Goal: Obtain resource: Obtain resource

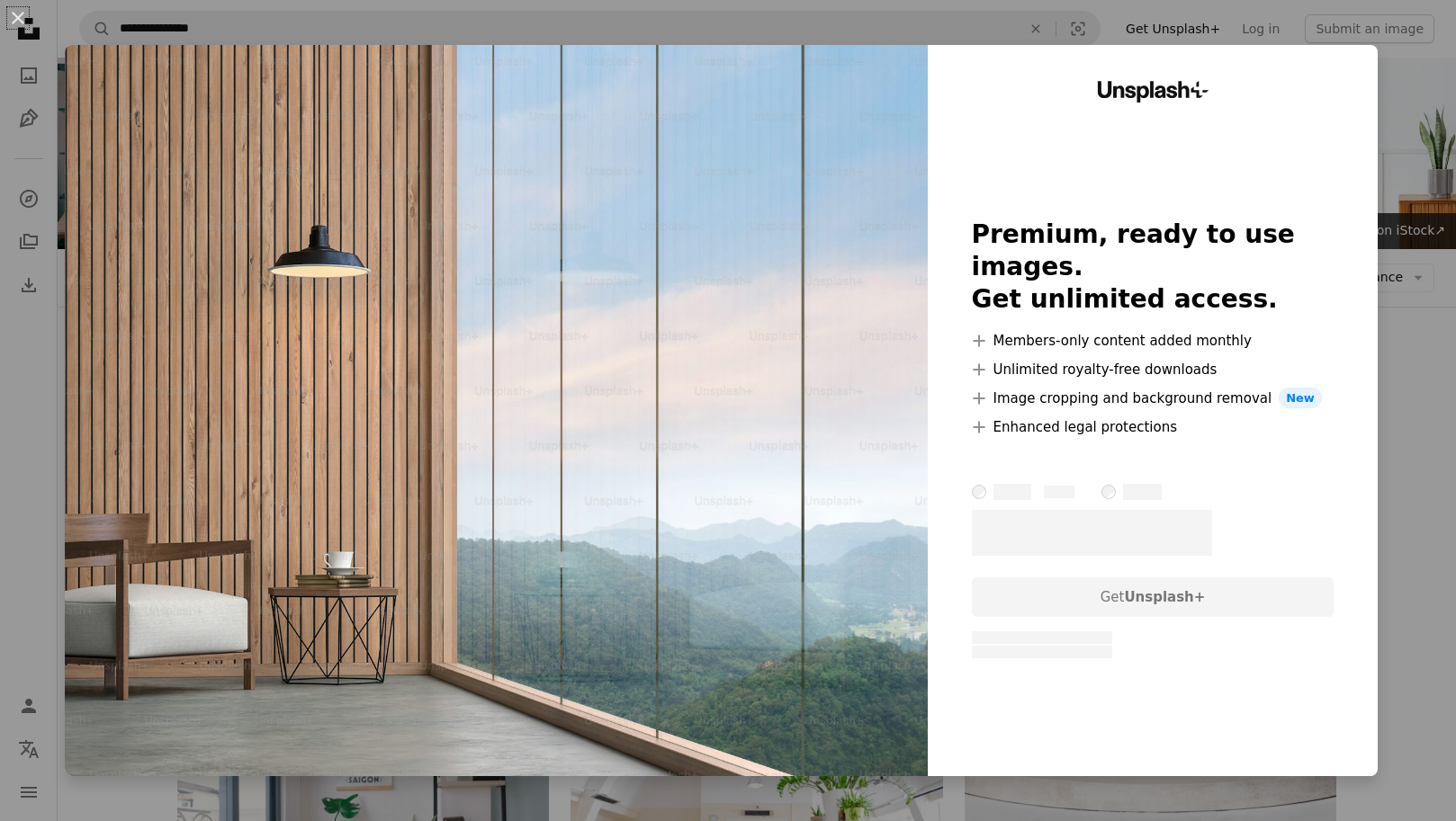
scroll to position [9482, 0]
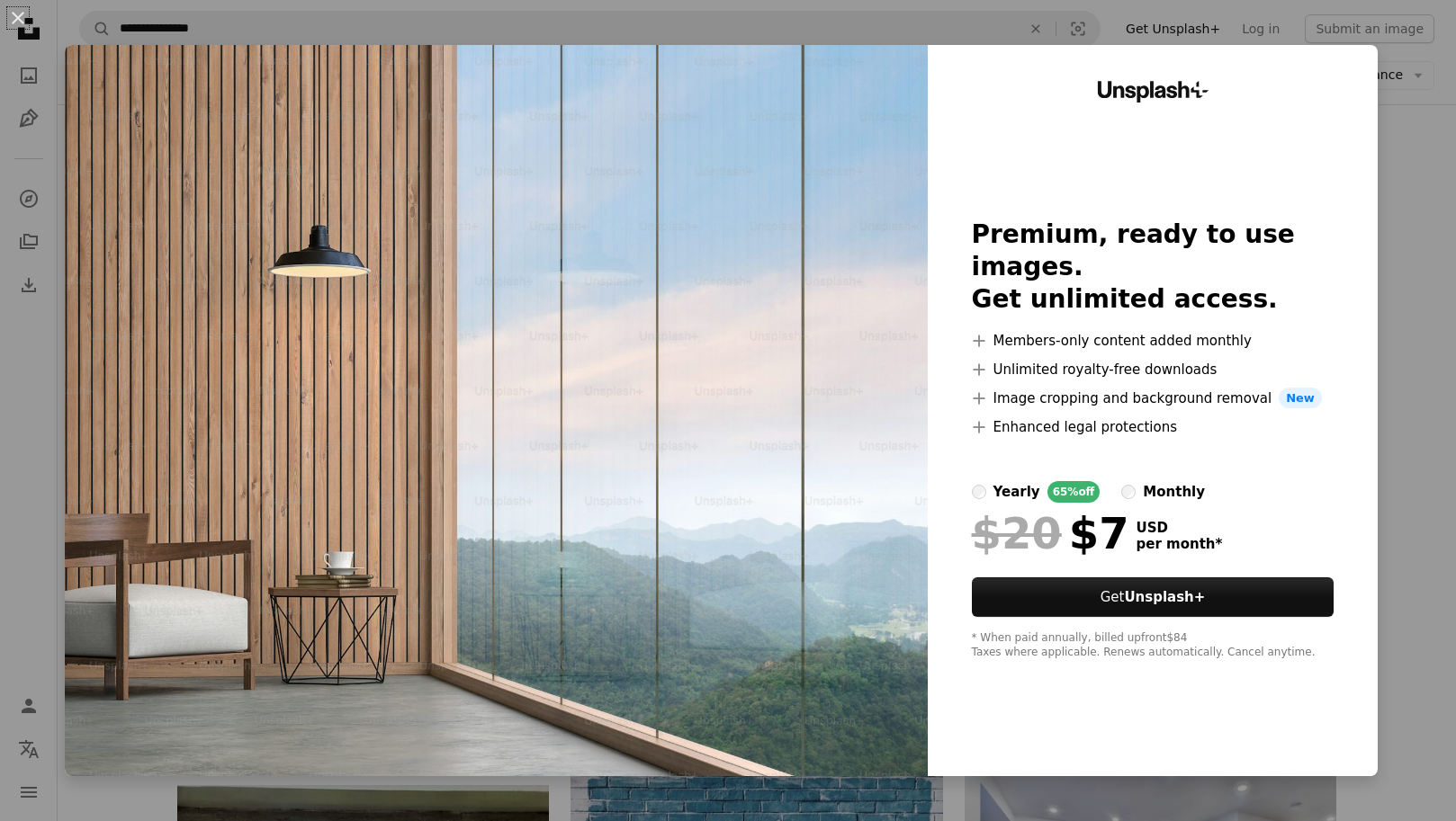
click at [1400, 138] on div "An X shape Unsplash+ Premium, ready to use images. Get unlimited access. A plus…" at bounding box center [728, 410] width 1456 height 821
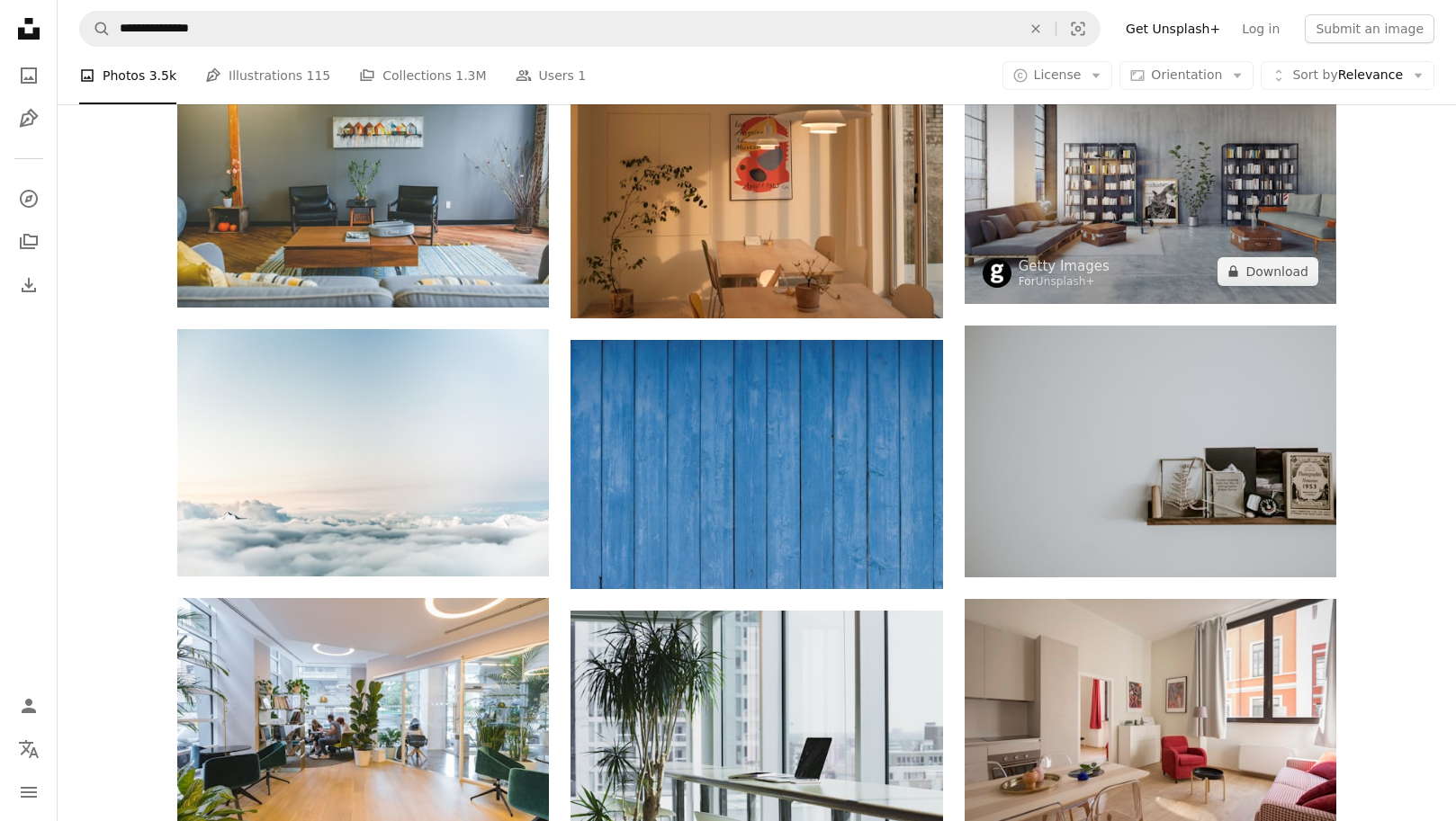
scroll to position [7215, 0]
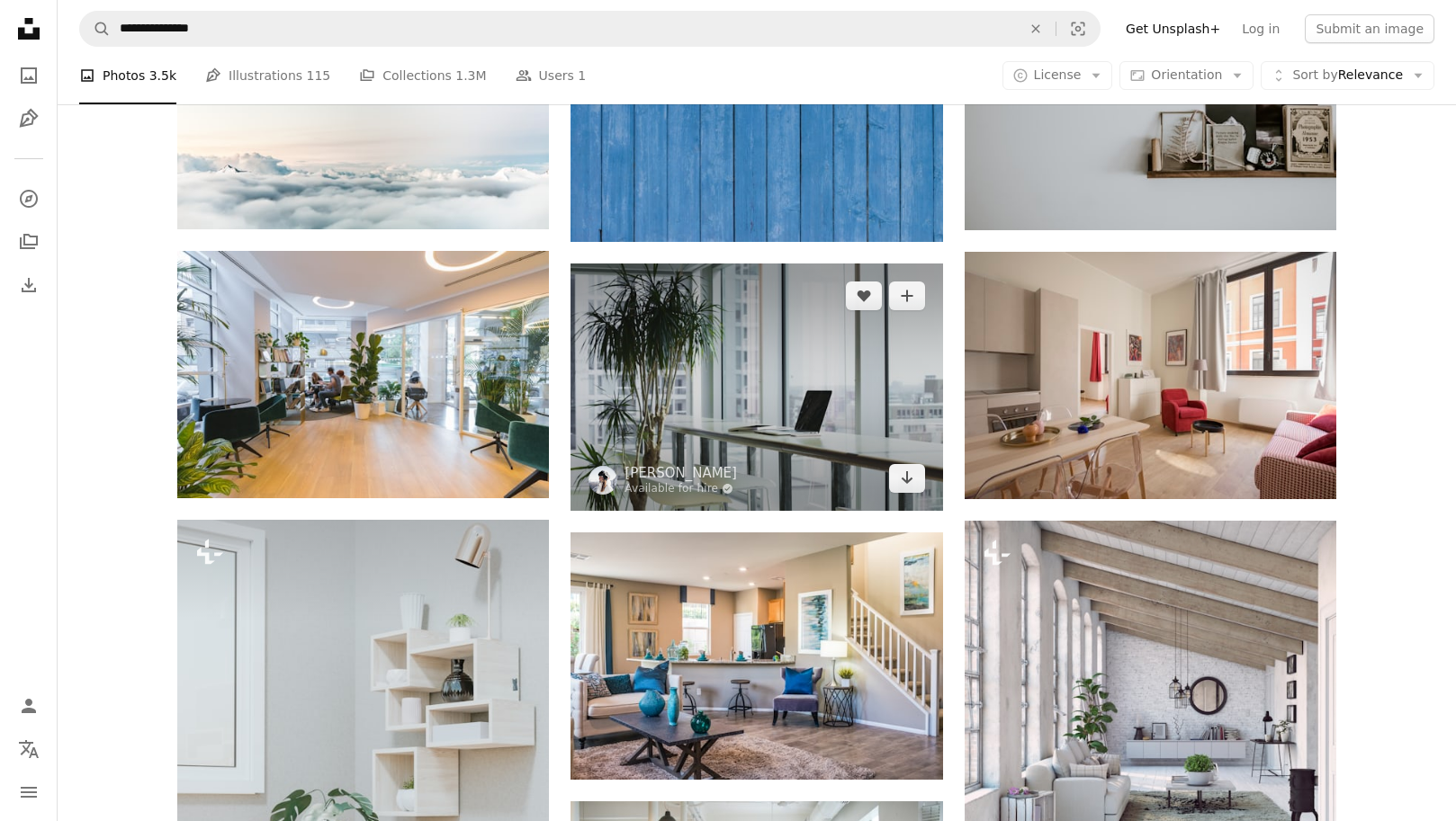
click at [698, 364] on img at bounding box center [756, 387] width 372 height 247
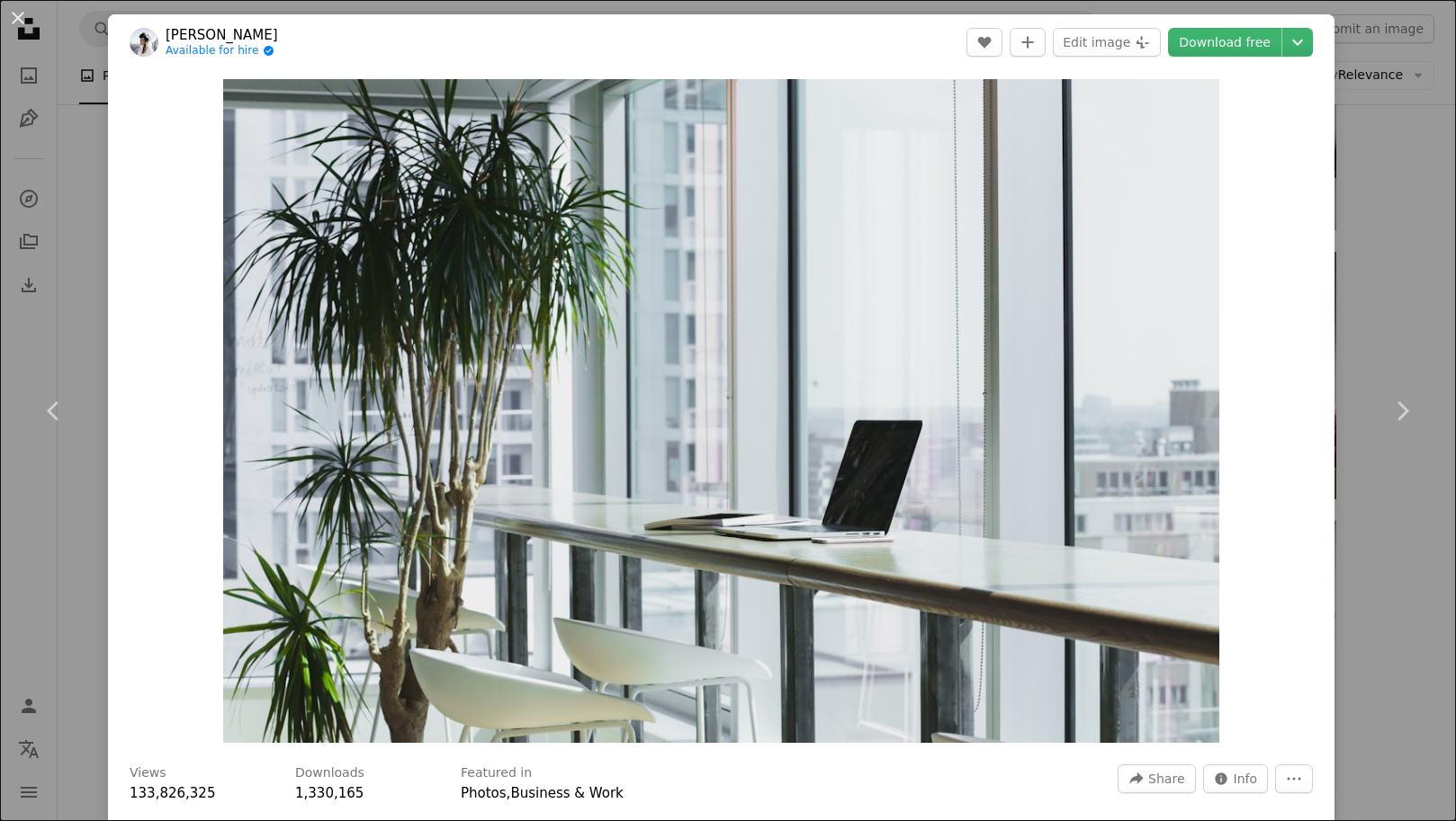
click at [1414, 176] on div "An X shape Chevron left Chevron right [PERSON_NAME] Available for hire A checkm…" at bounding box center [728, 410] width 1456 height 821
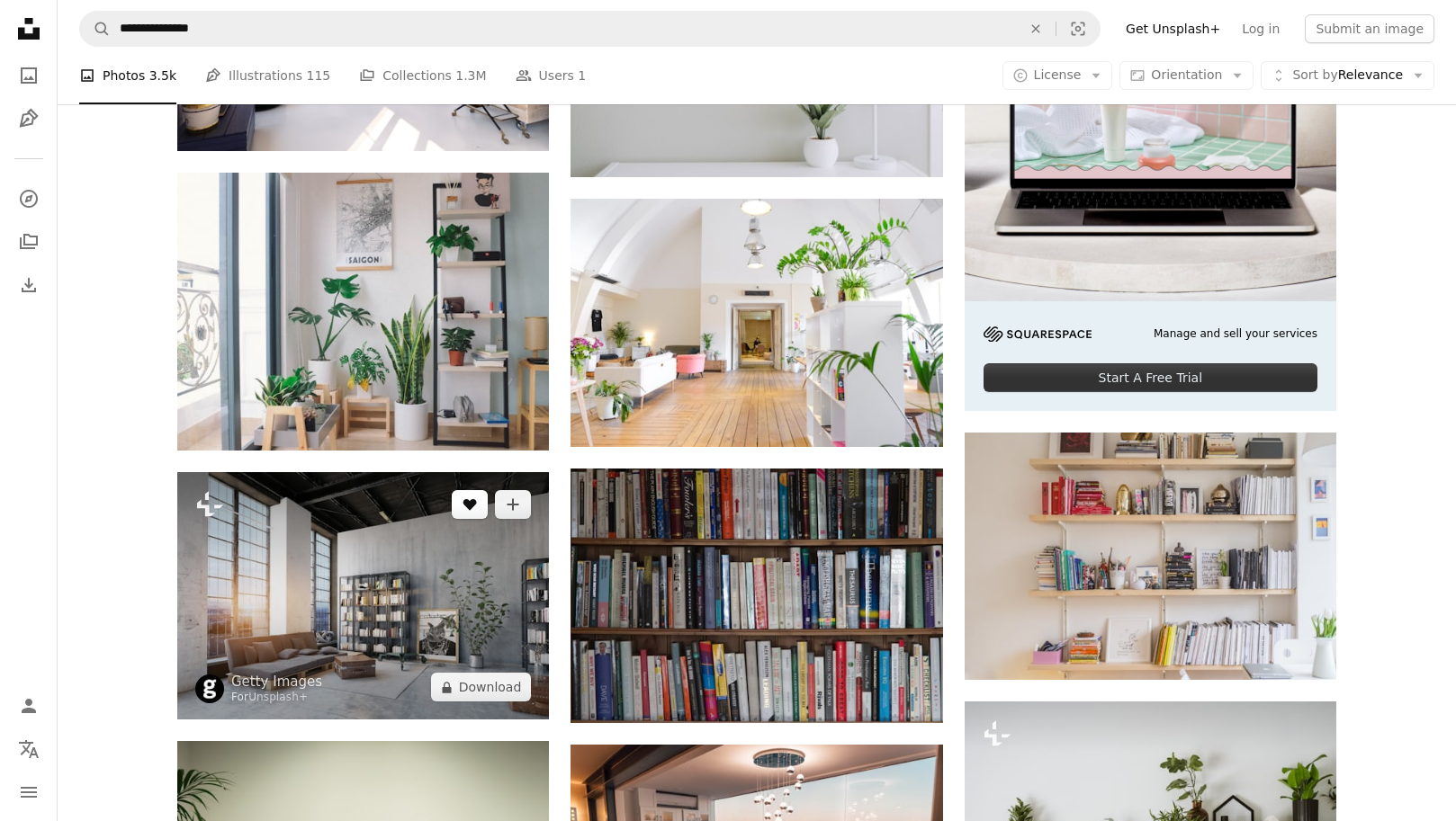
scroll to position [276, 0]
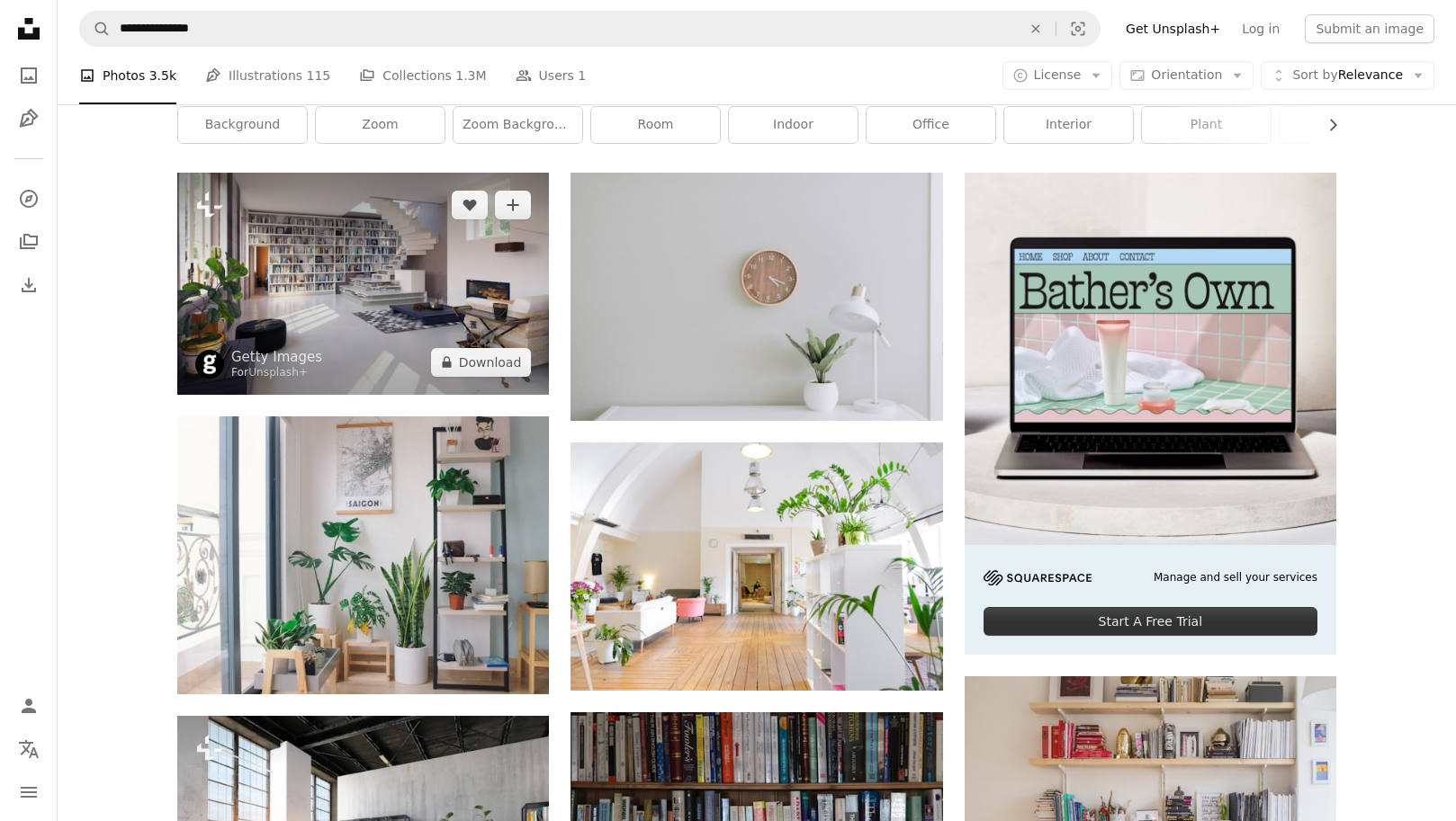
click at [507, 290] on img at bounding box center [363, 282] width 372 height 221
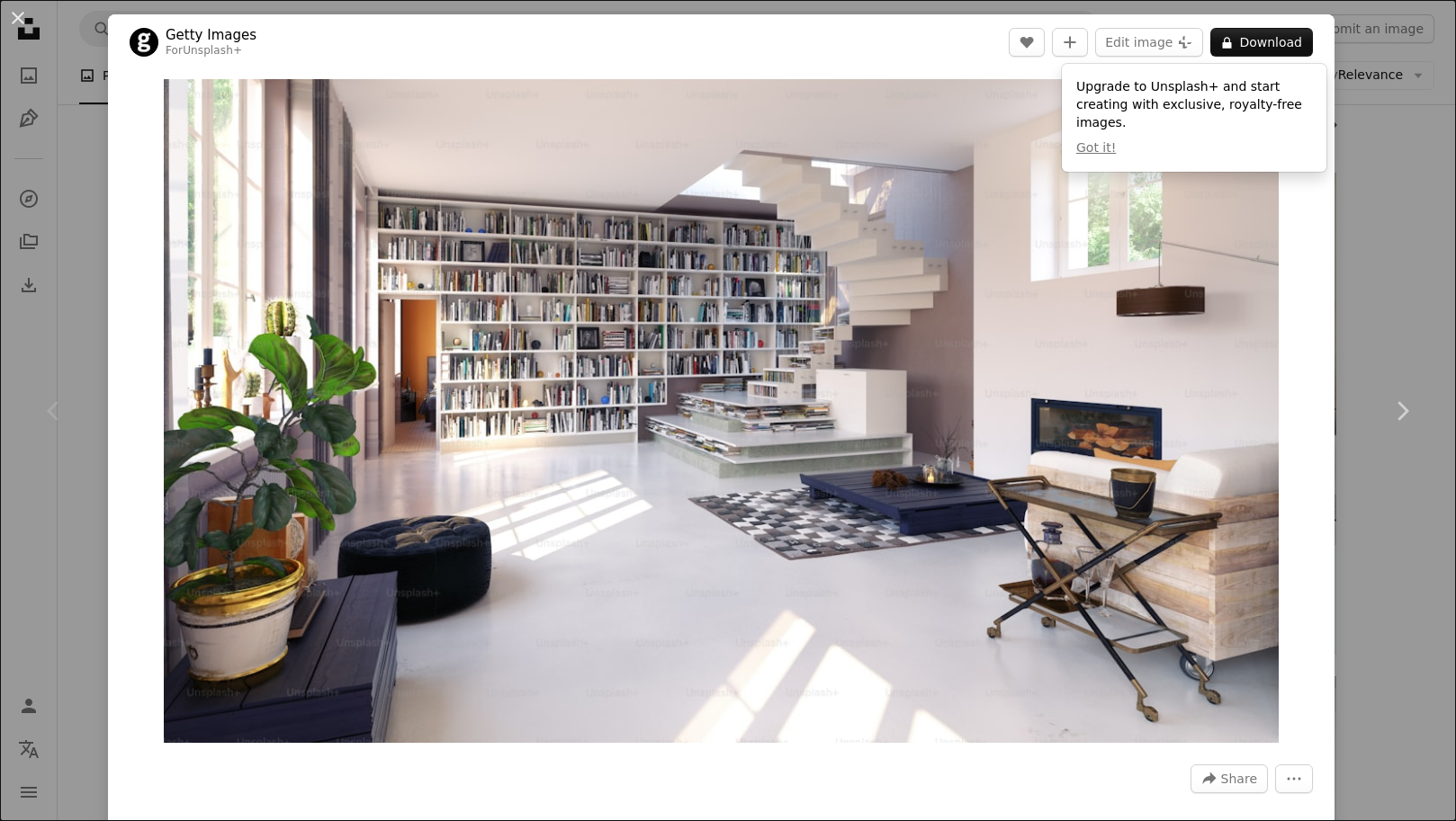
click at [1404, 224] on div "An X shape Chevron left Chevron right Getty Images For Unsplash+ A heart A plus…" at bounding box center [728, 410] width 1456 height 821
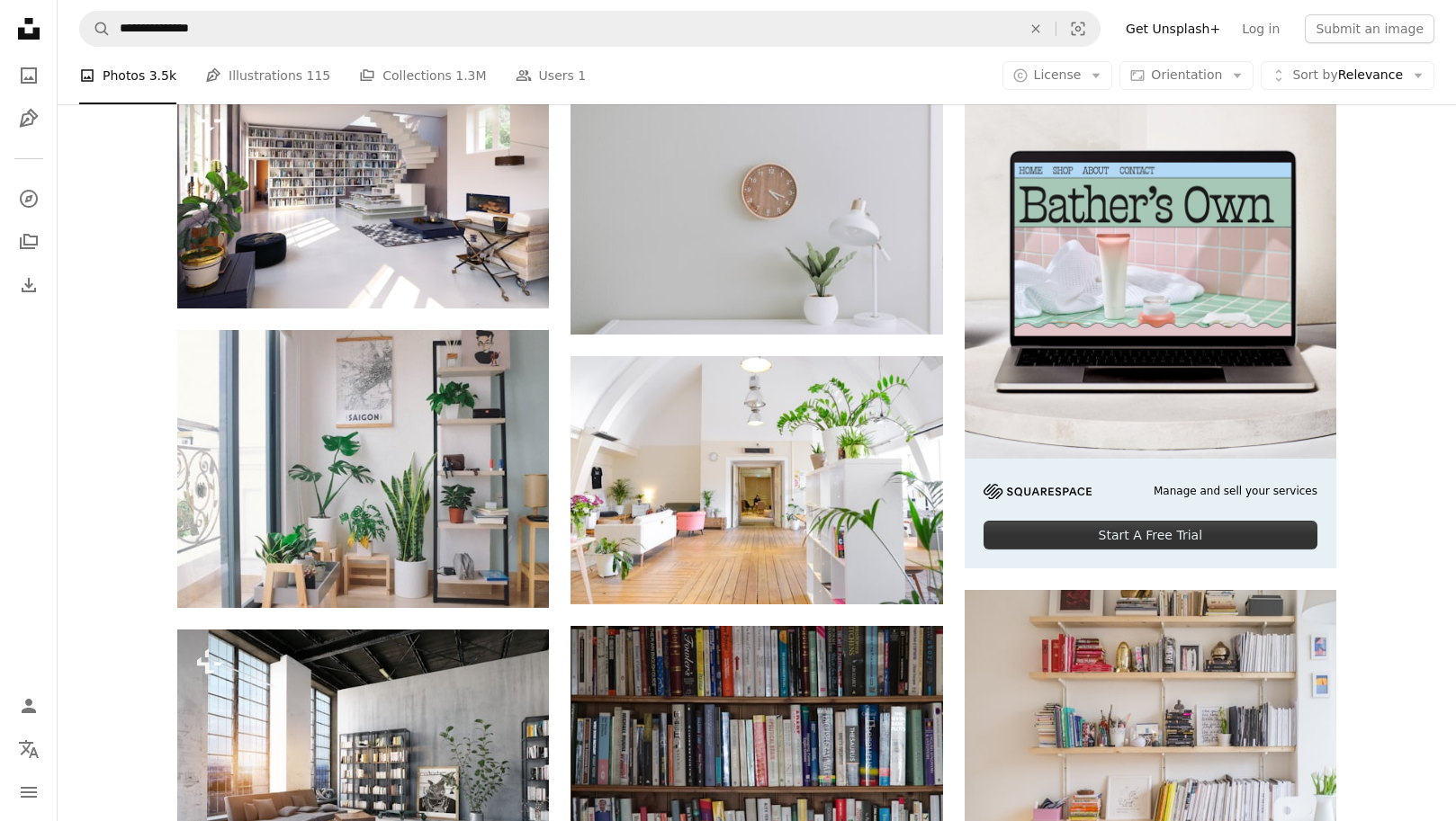
scroll to position [528, 0]
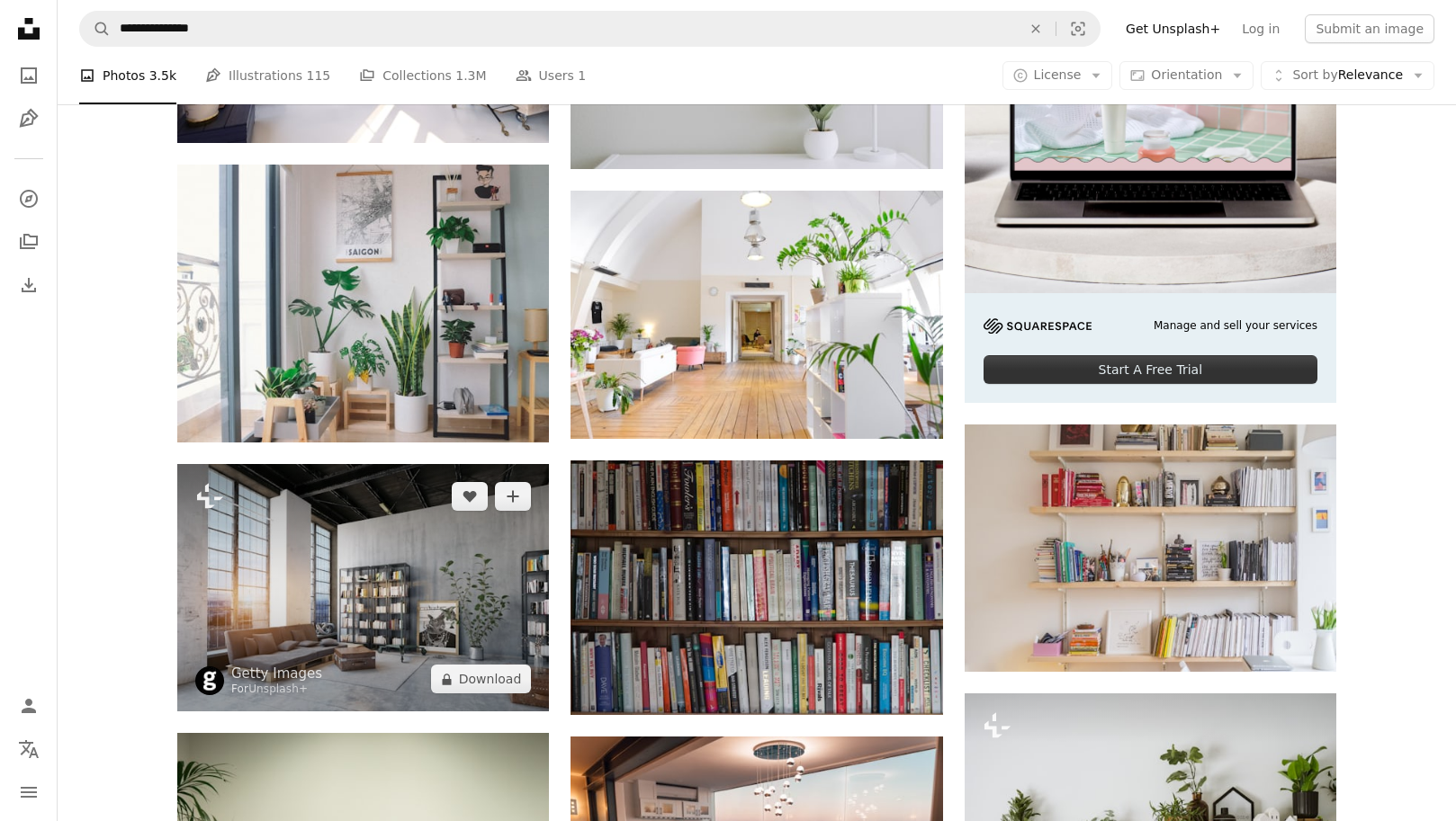
click at [381, 558] on img at bounding box center [363, 588] width 372 height 247
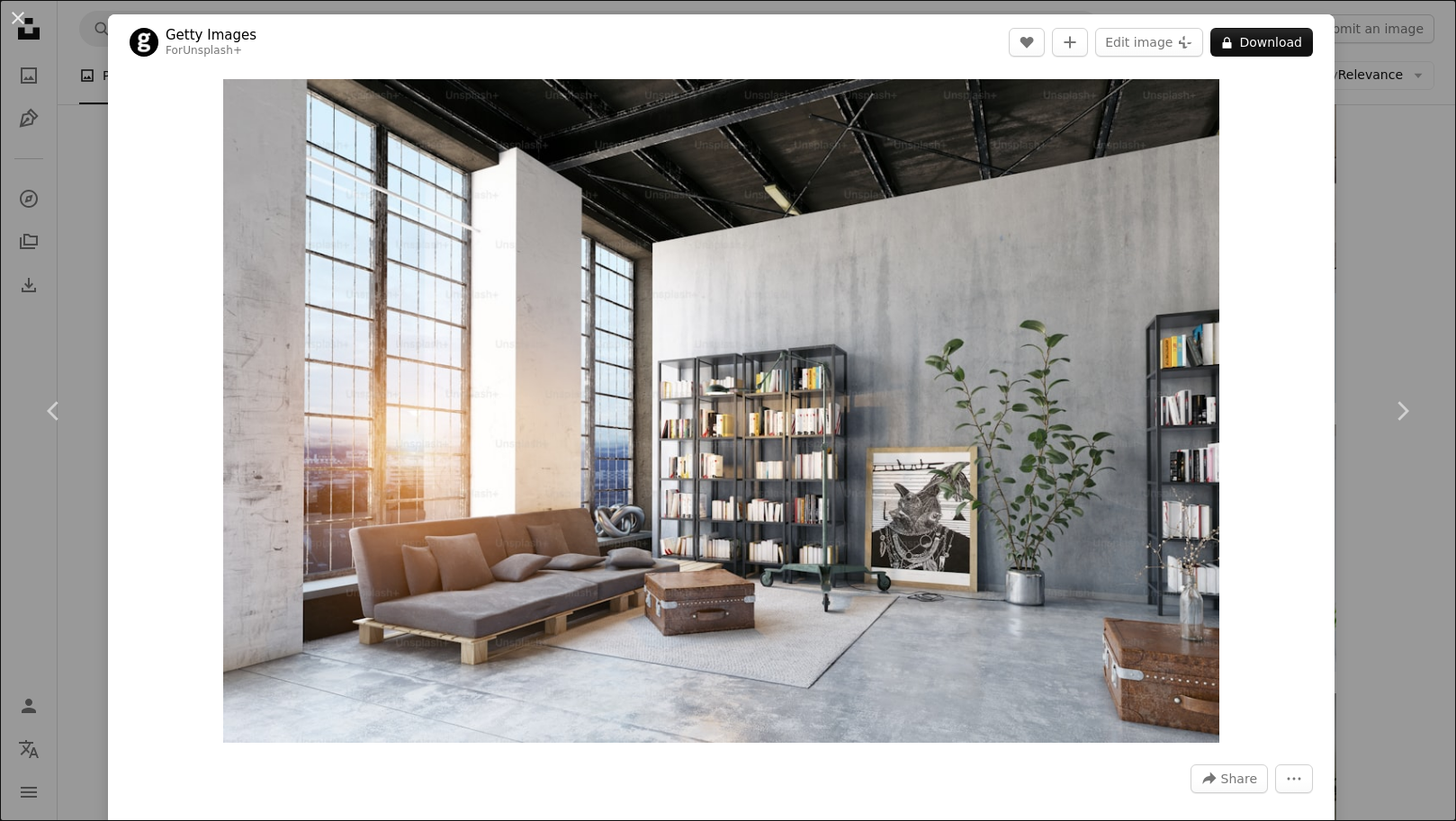
click at [1405, 109] on div "An X shape Chevron left Chevron right Getty Images For Unsplash+ A heart A plus…" at bounding box center [728, 410] width 1456 height 821
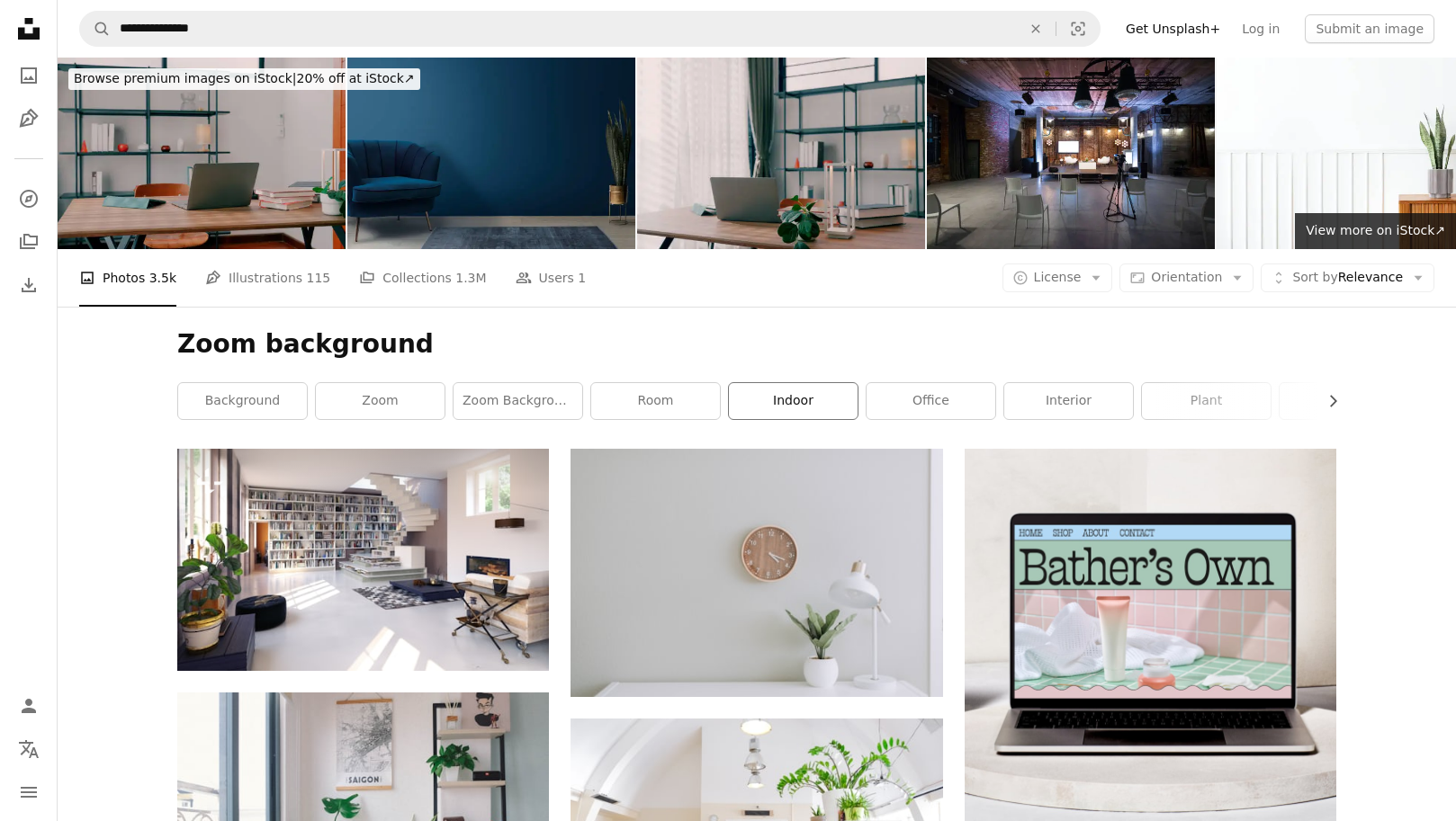
click at [779, 411] on link "indoor" at bounding box center [793, 401] width 129 height 36
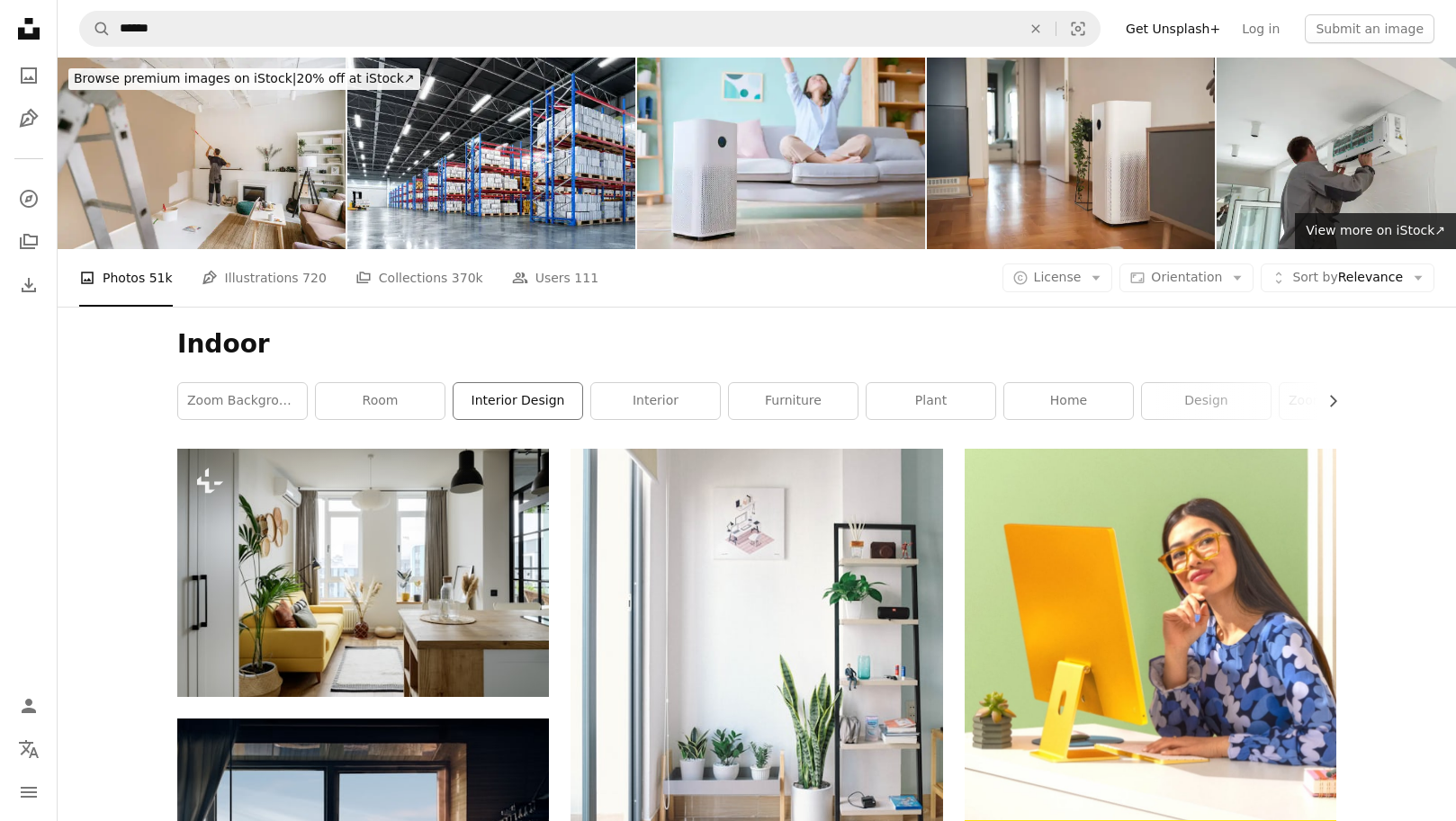
click at [559, 400] on link "interior design" at bounding box center [518, 401] width 129 height 36
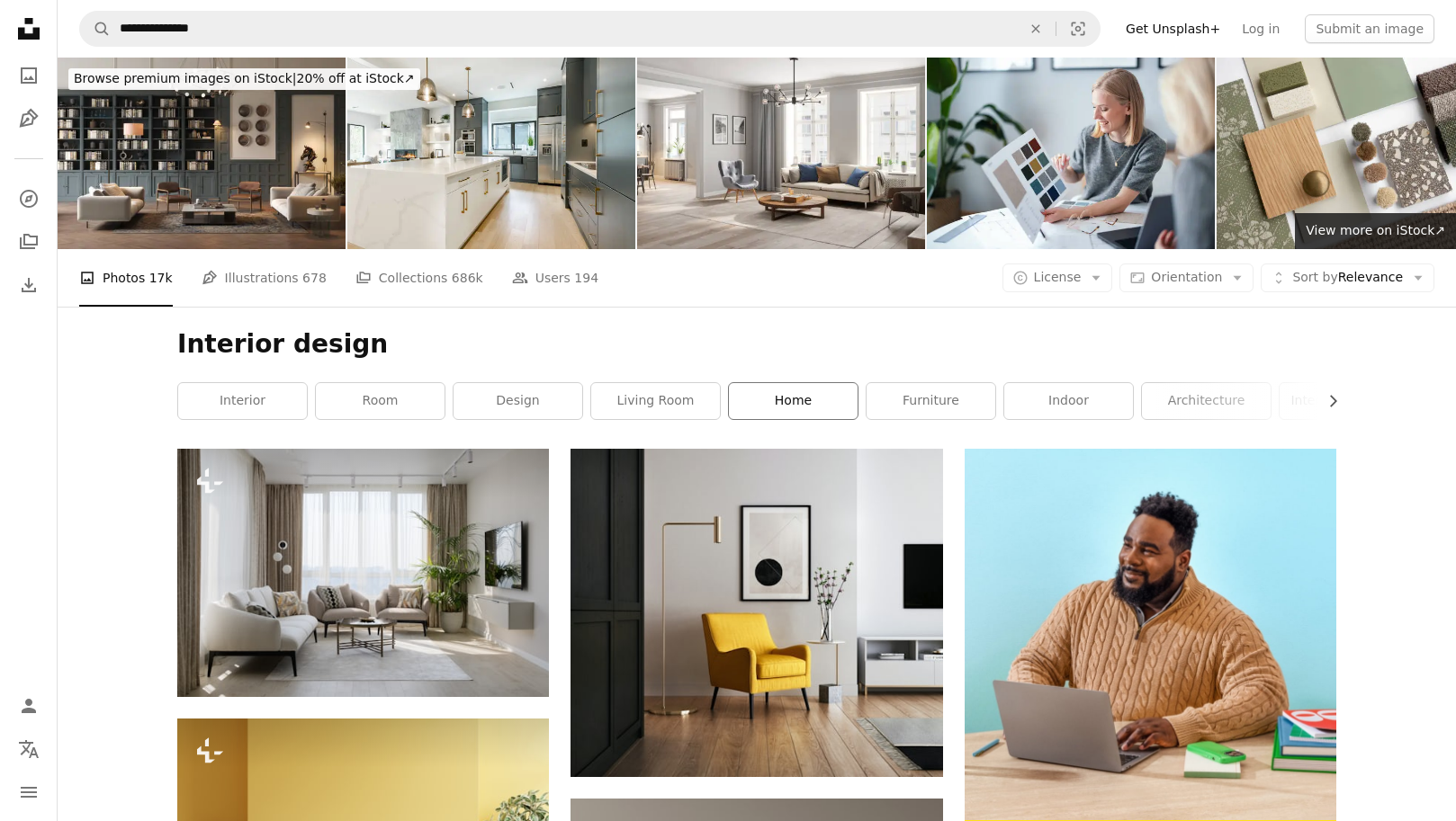
click at [802, 411] on link "home" at bounding box center [793, 401] width 129 height 36
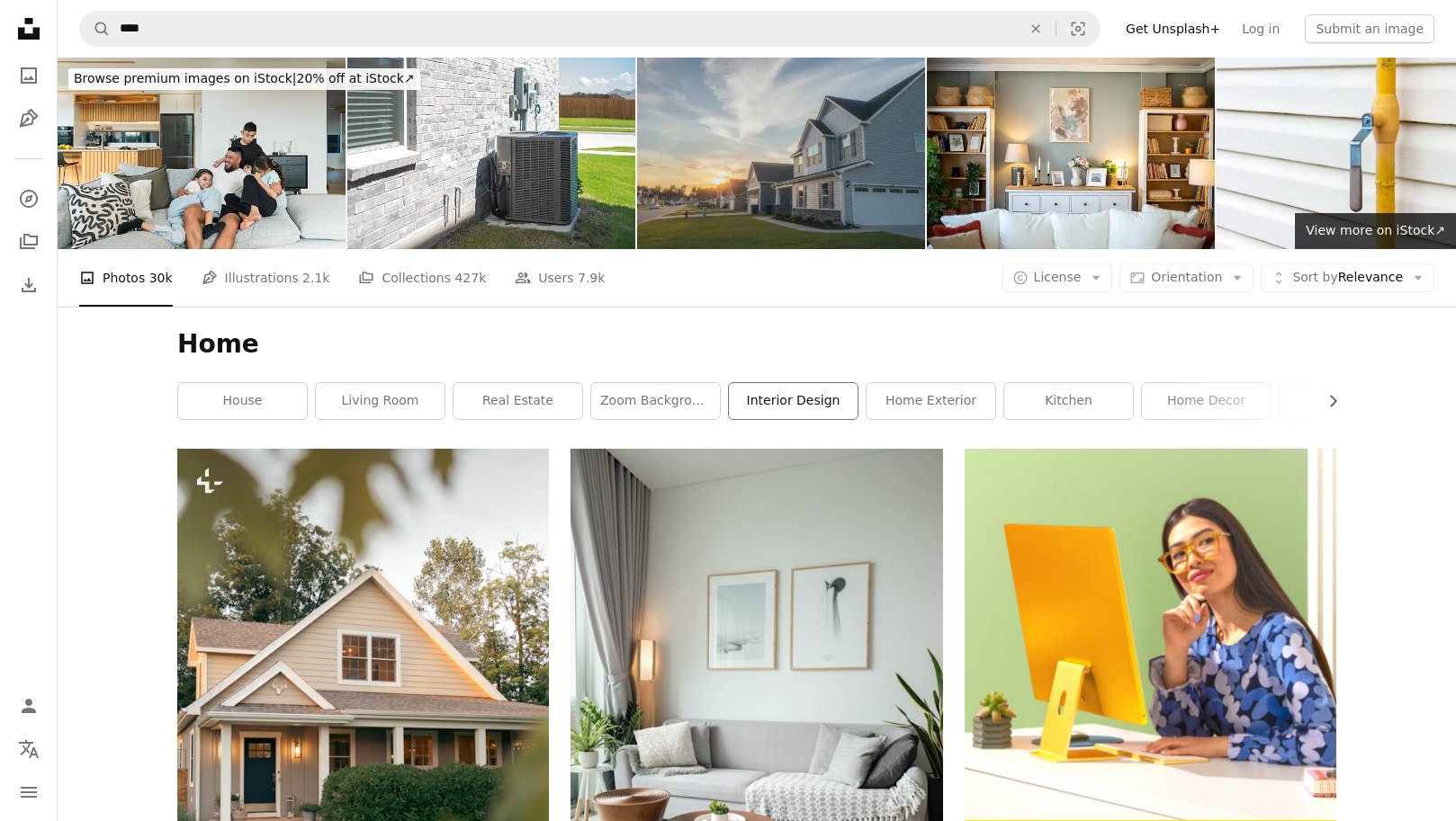
click at [815, 399] on link "interior design" at bounding box center [793, 401] width 129 height 36
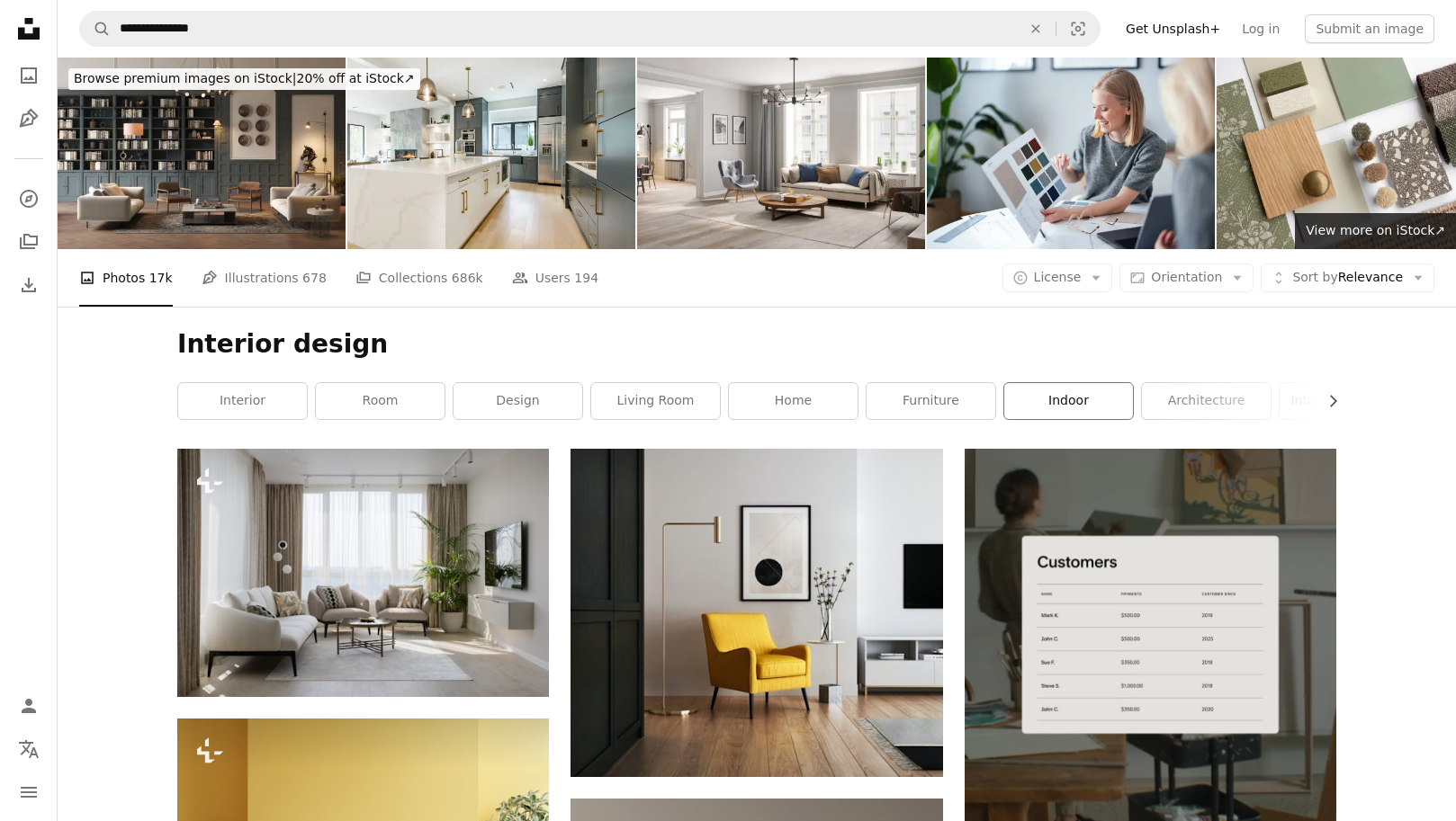
click at [1075, 399] on link "indoor" at bounding box center [1069, 401] width 129 height 36
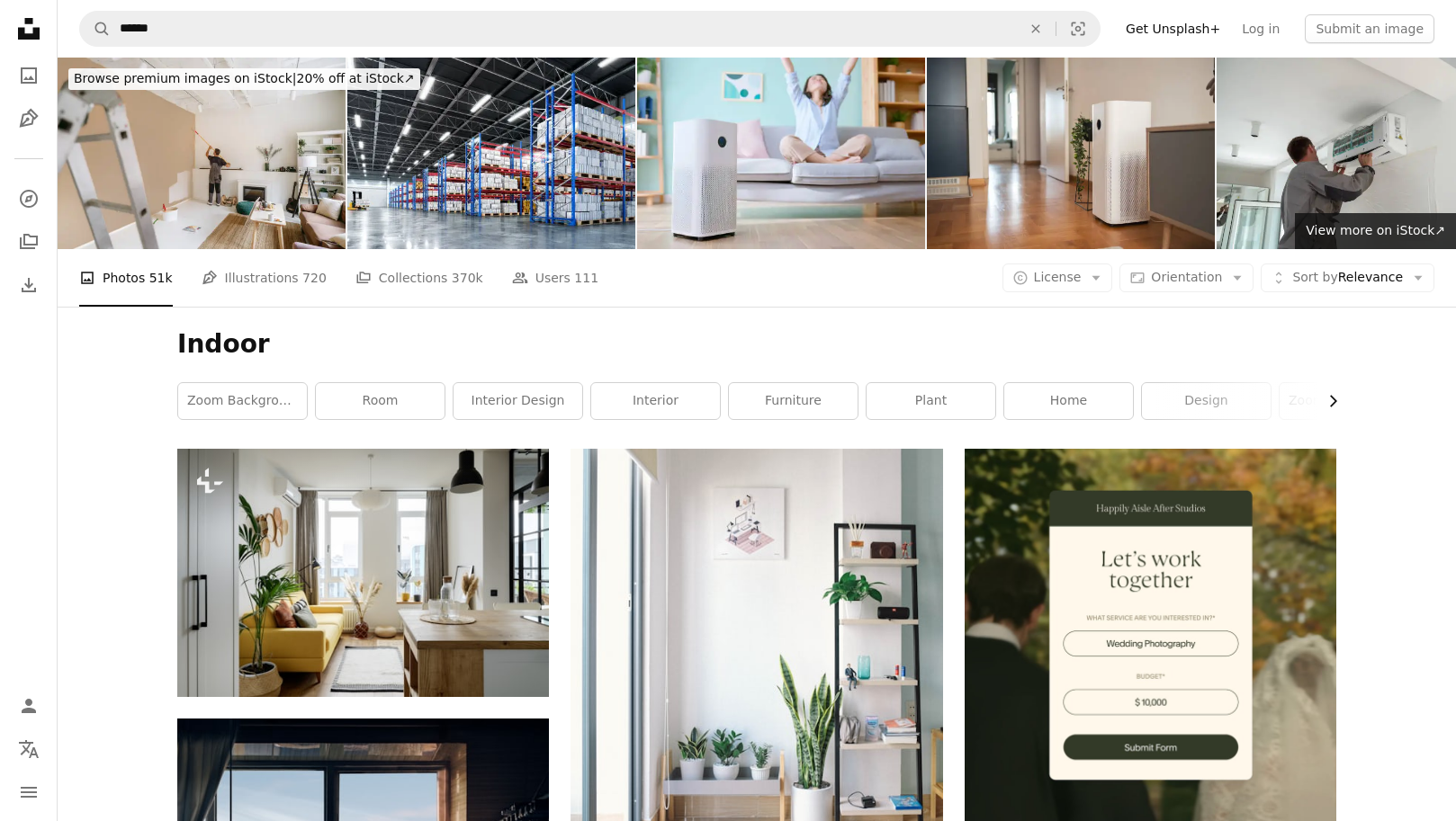
click at [1333, 398] on icon "button" at bounding box center [1334, 401] width 7 height 12
click at [174, 409] on icon "Chevron left" at bounding box center [181, 401] width 18 height 18
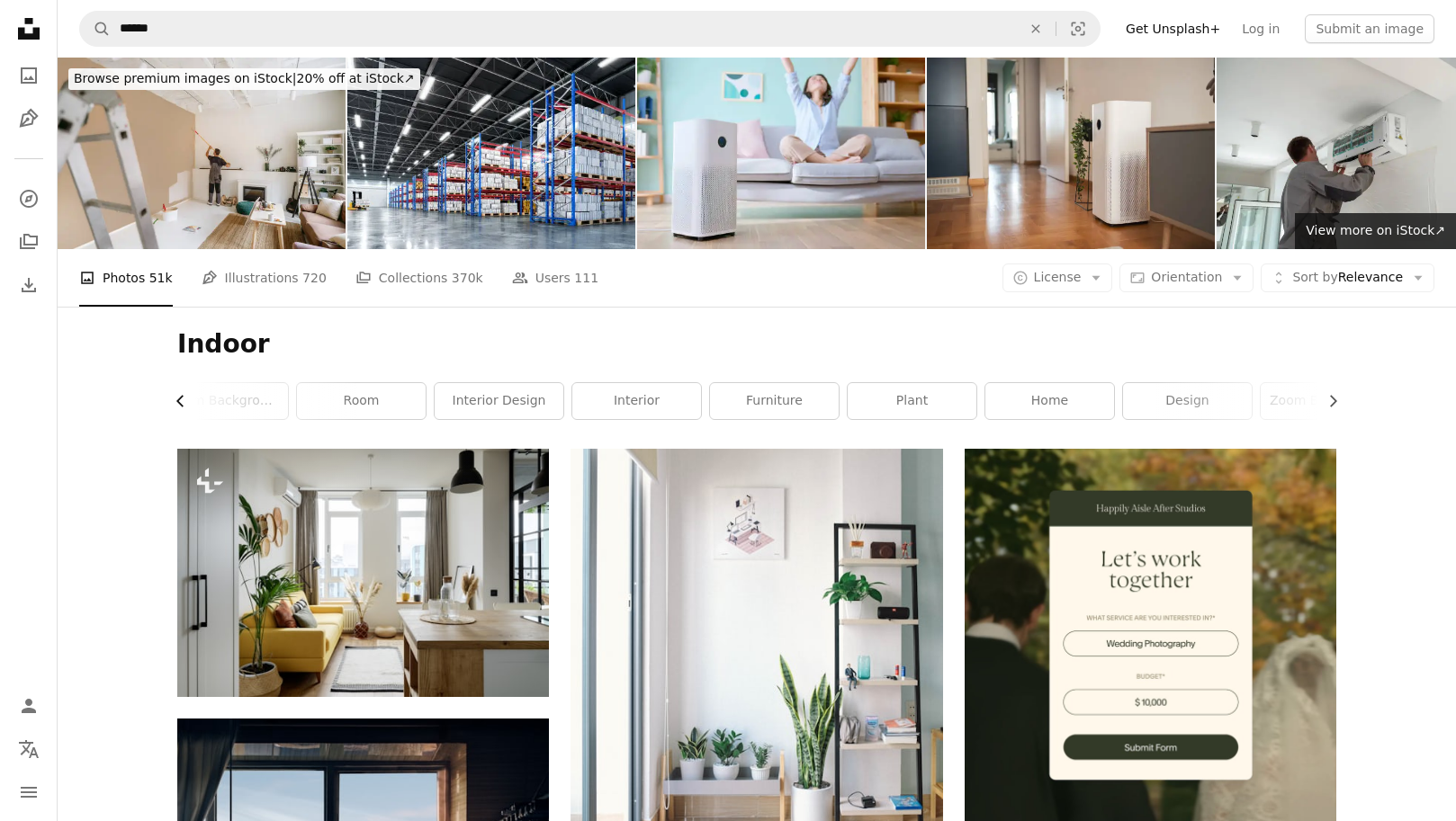
click at [174, 409] on icon "Chevron left" at bounding box center [181, 401] width 18 height 18
click at [174, 409] on div "Indoor Chevron left Chevron right zoom background room interior design interior…" at bounding box center [757, 378] width 1202 height 143
click at [1335, 397] on icon "Chevron right" at bounding box center [1333, 401] width 18 height 18
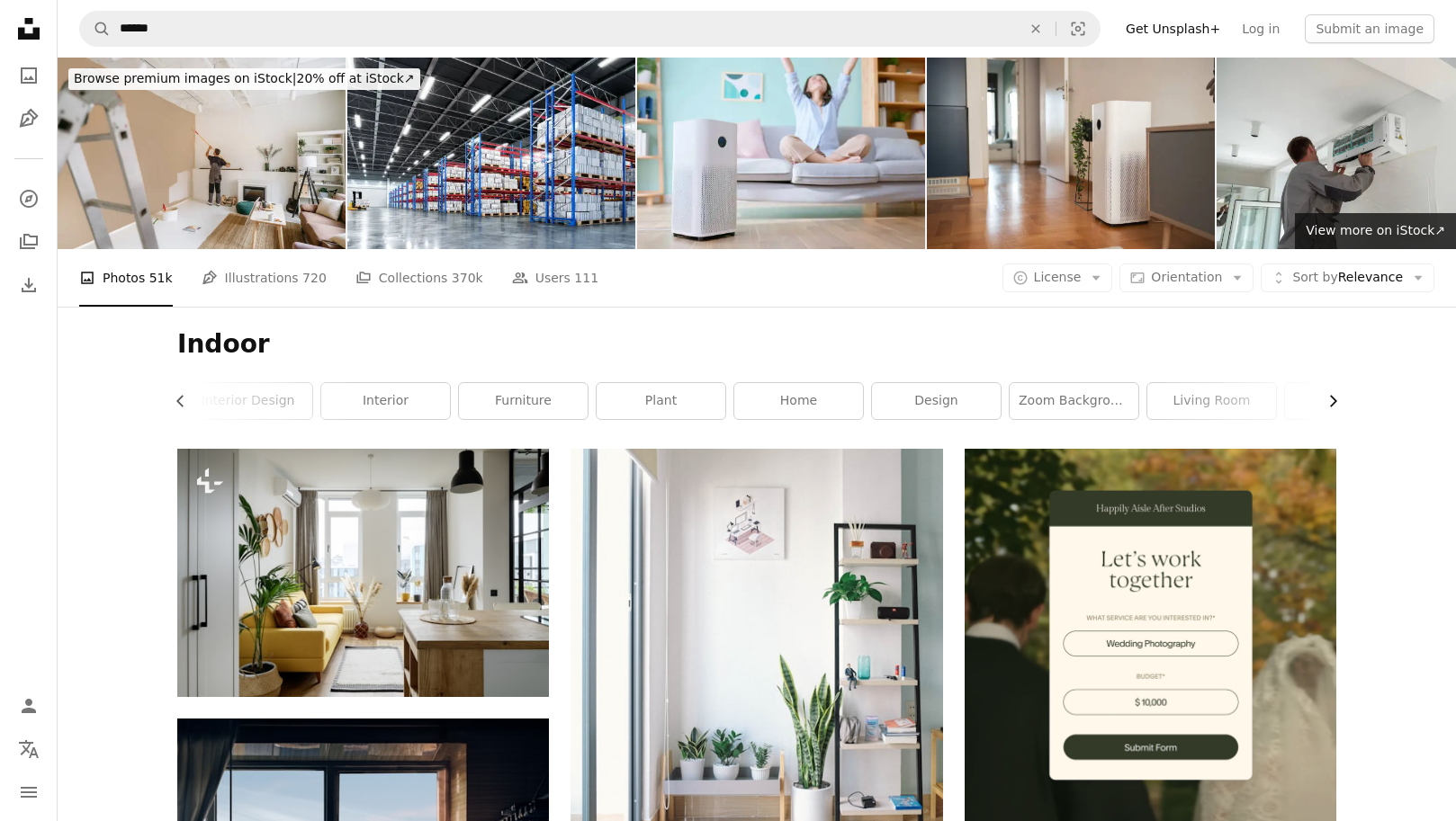
click at [1335, 397] on icon "Chevron right" at bounding box center [1333, 401] width 18 height 18
click at [1335, 397] on link "grey" at bounding box center [1271, 401] width 129 height 36
